Goal: Check status: Check status

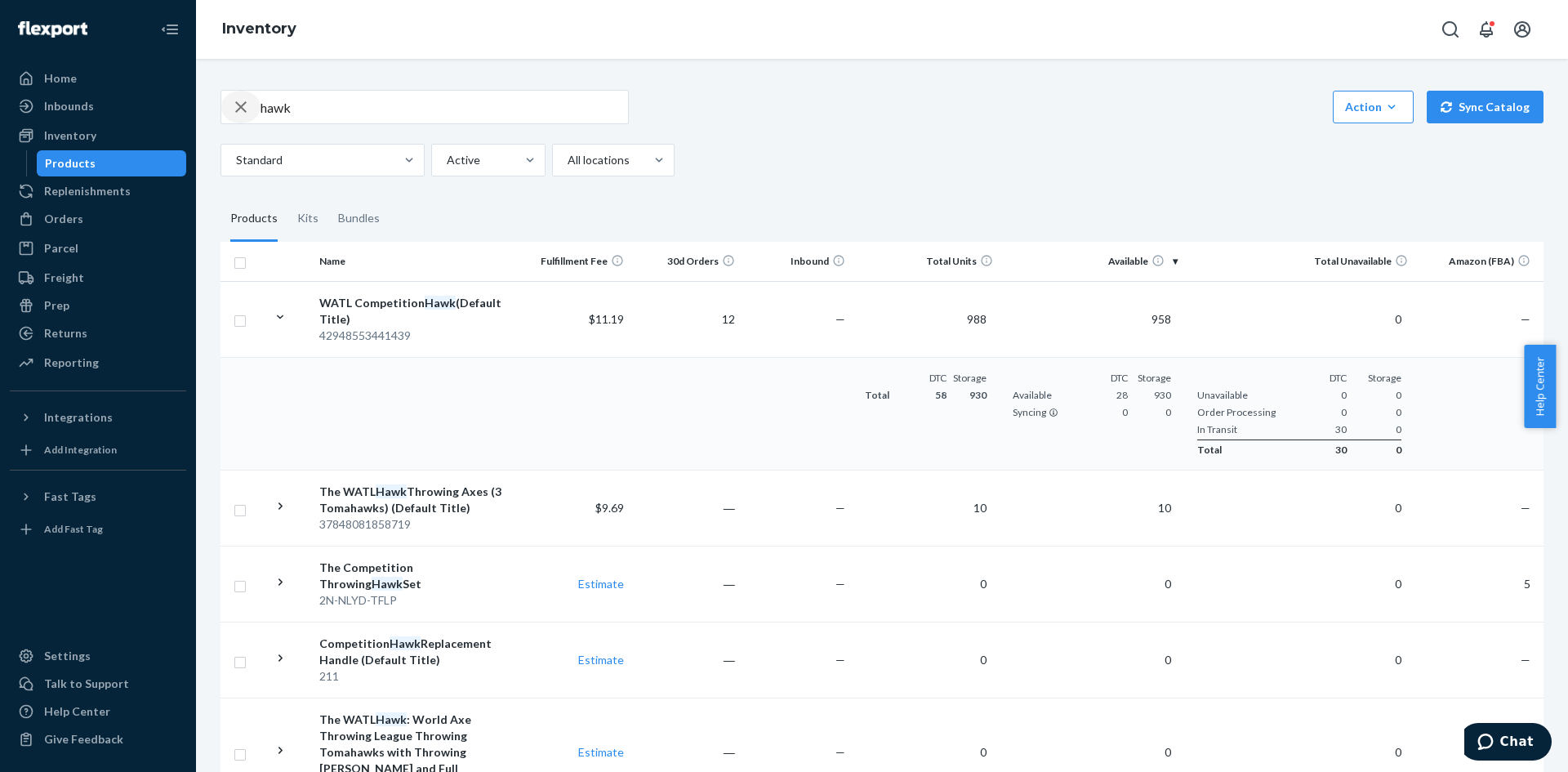
click at [241, 98] on icon "button" at bounding box center [241, 107] width 20 height 33
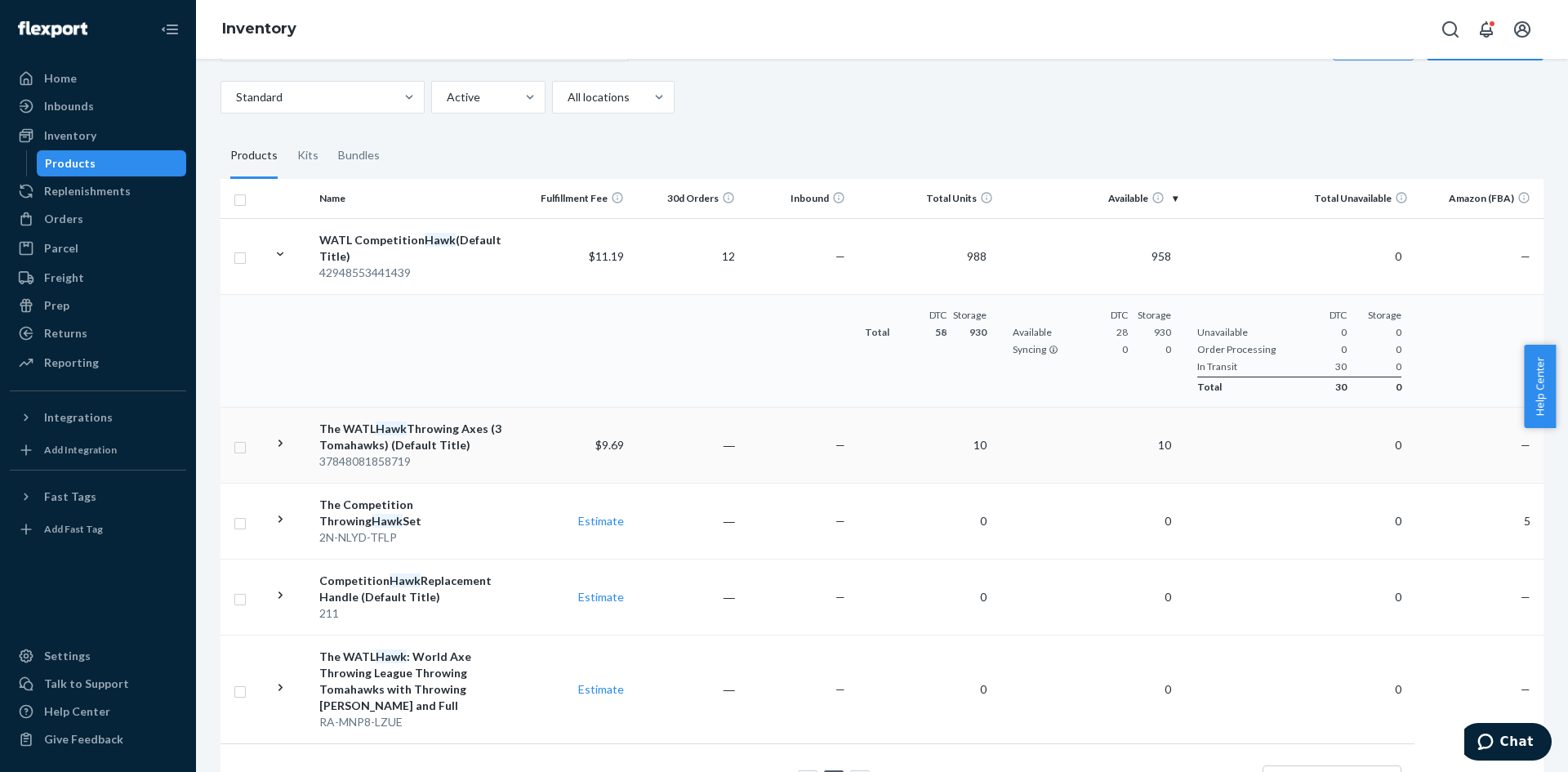
scroll to position [119, 0]
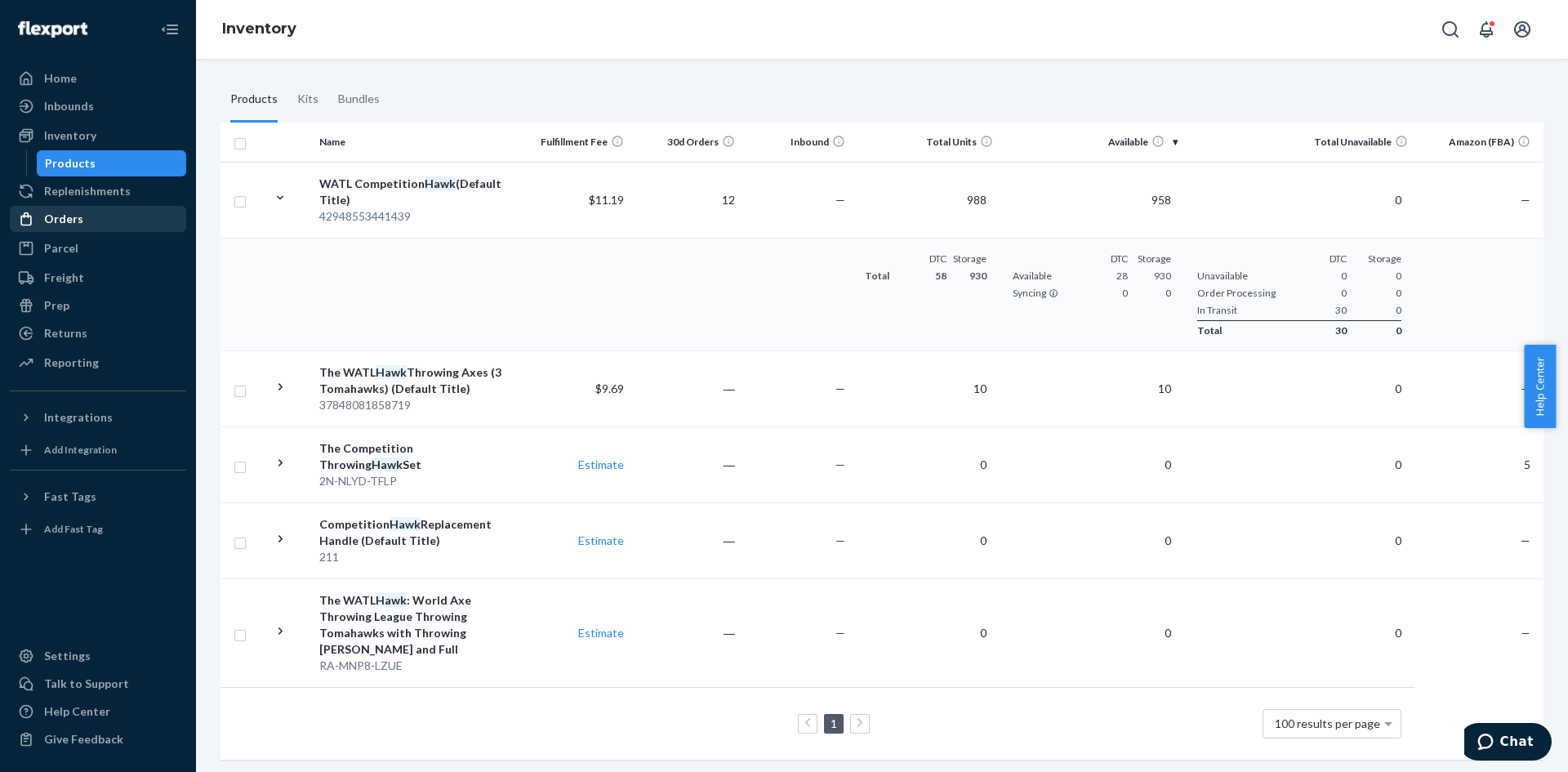
click at [66, 215] on div "Orders" at bounding box center [63, 218] width 39 height 16
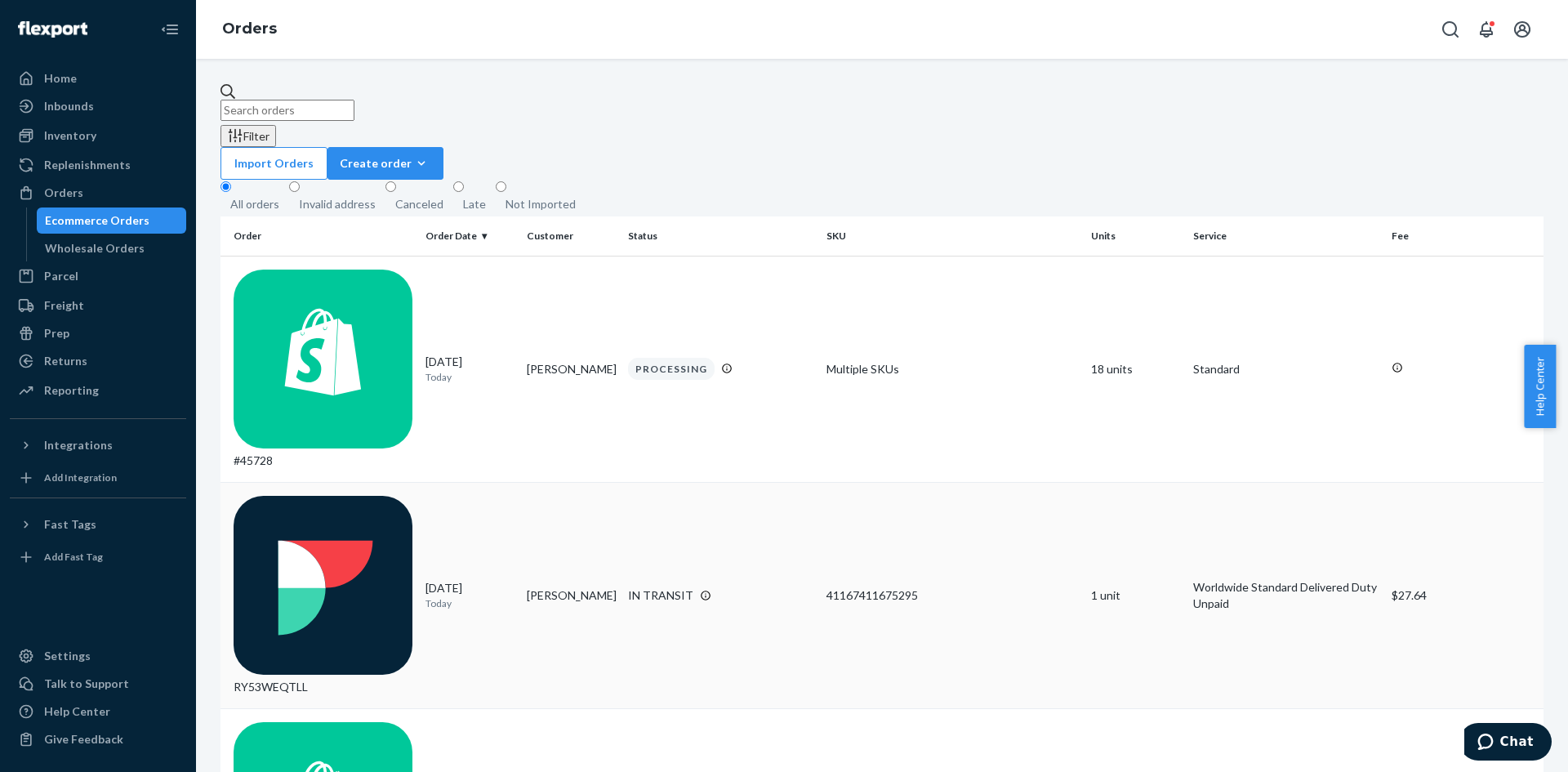
click at [419, 482] on td "[DATE] [DATE]" at bounding box center [470, 595] width 101 height 226
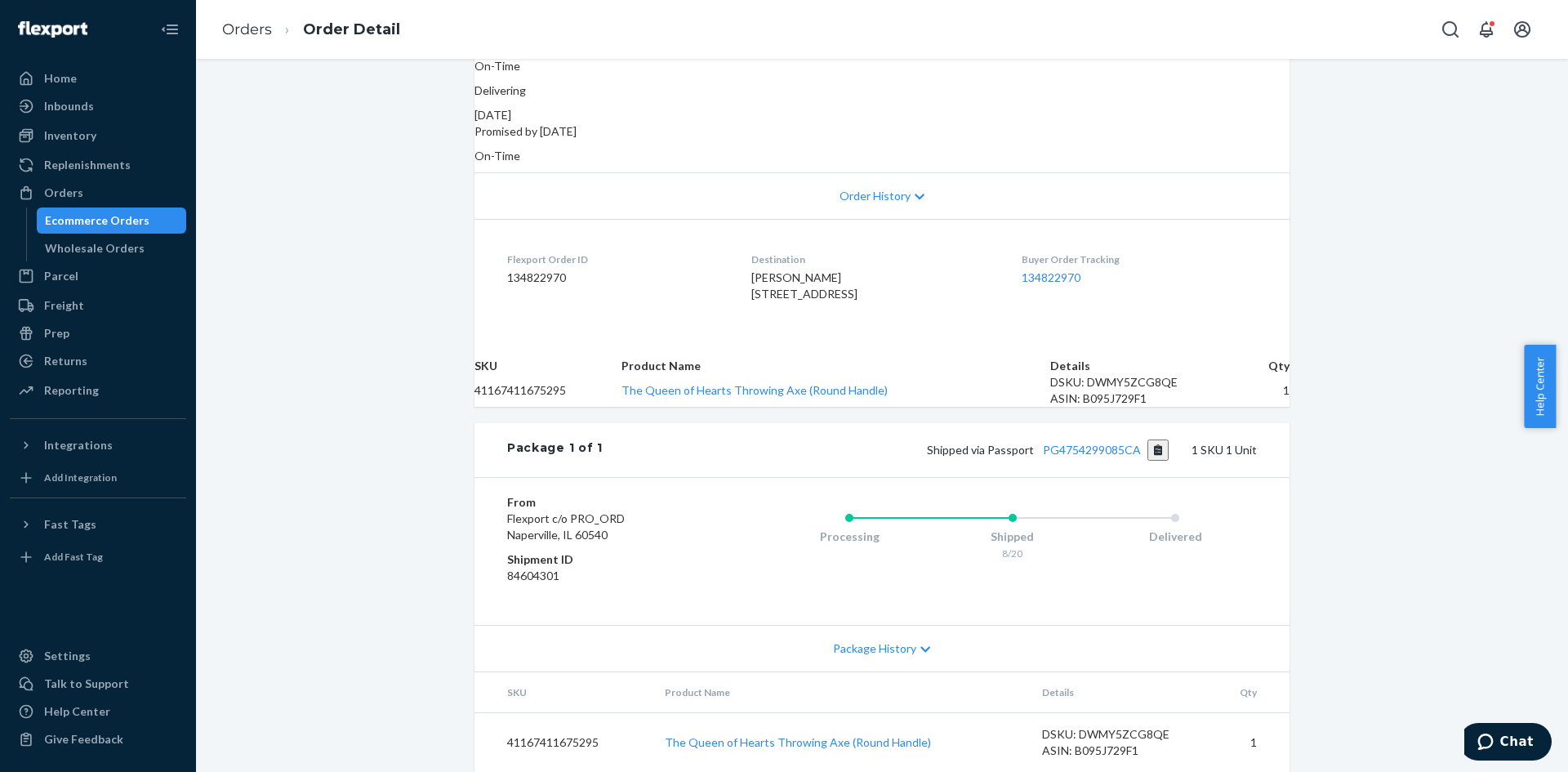
scroll to position [344, 0]
click at [1147, 440] on button "Copy tracking number" at bounding box center [1158, 450] width 22 height 21
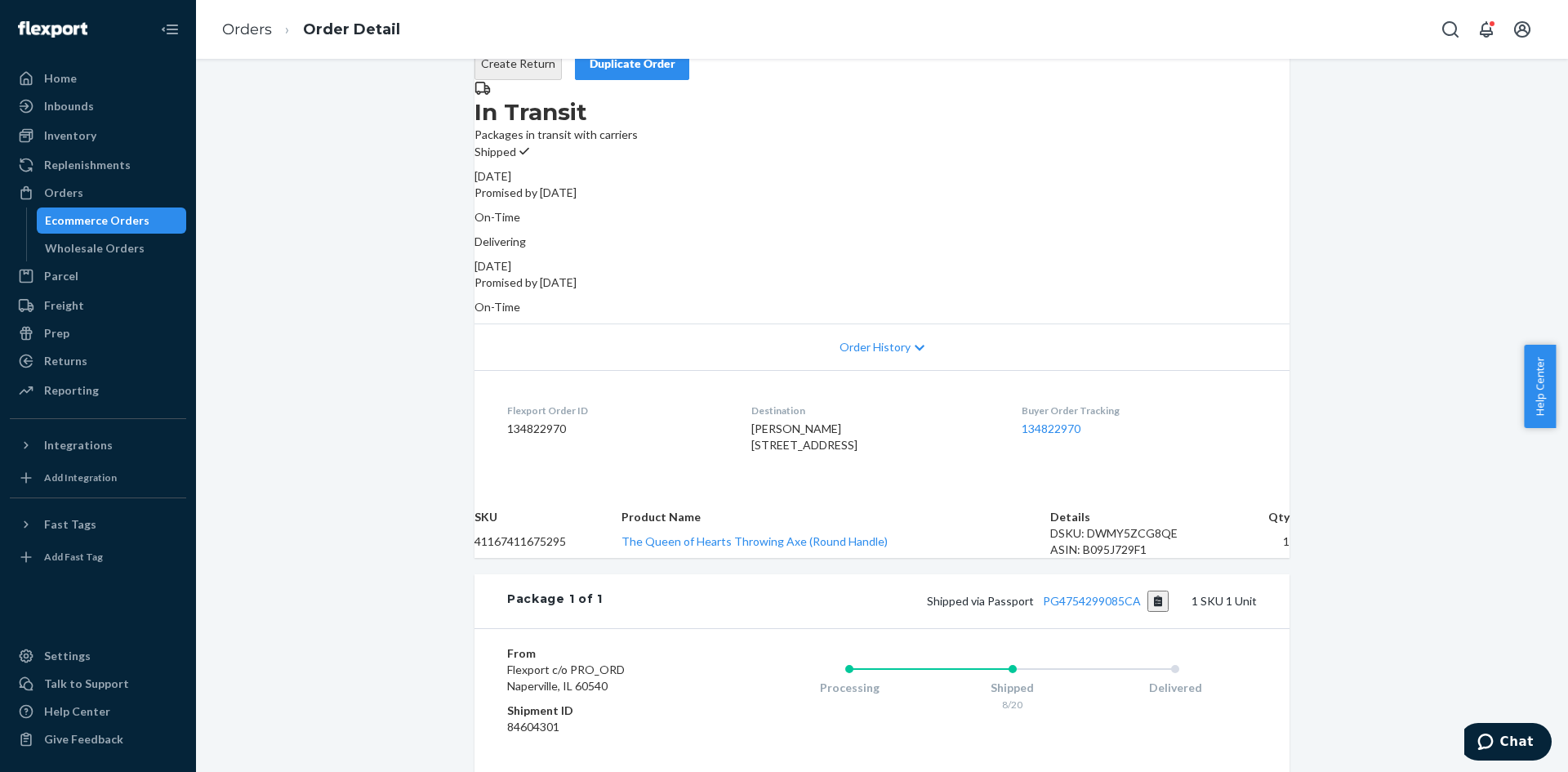
scroll to position [0, 0]
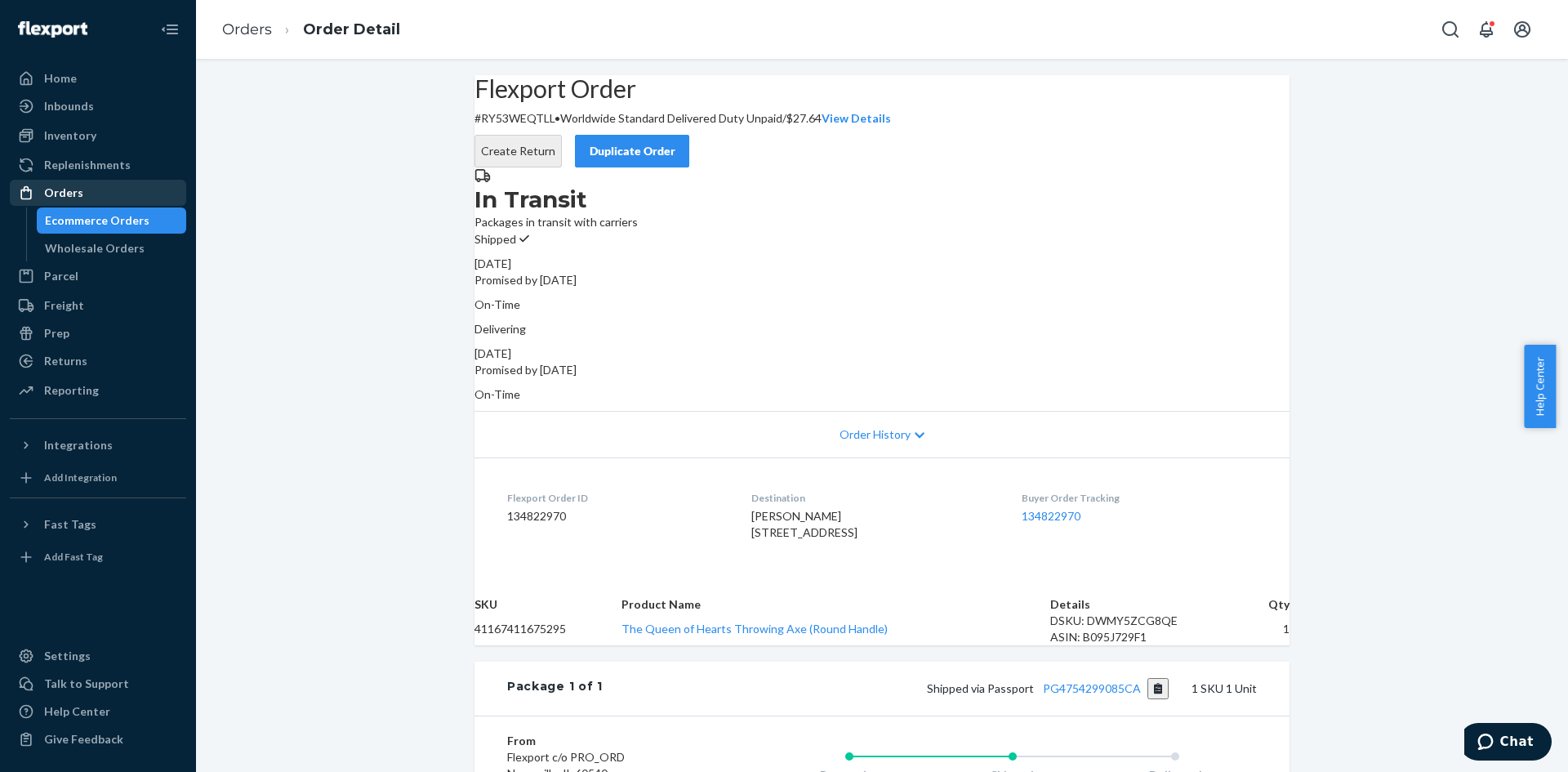
click at [90, 183] on div "Orders" at bounding box center [98, 193] width 173 height 23
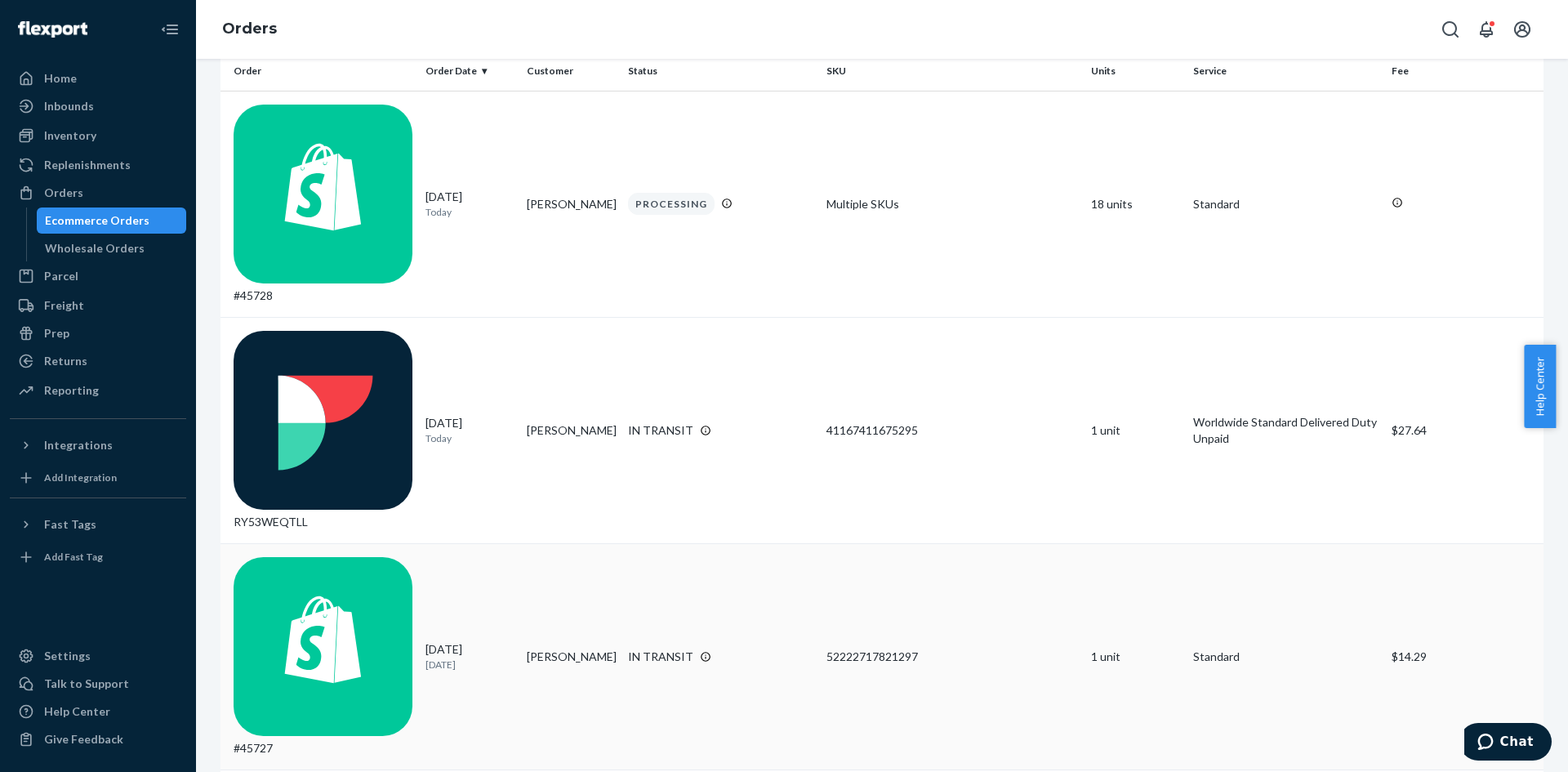
scroll to position [245, 0]
